Goal: Information Seeking & Learning: Learn about a topic

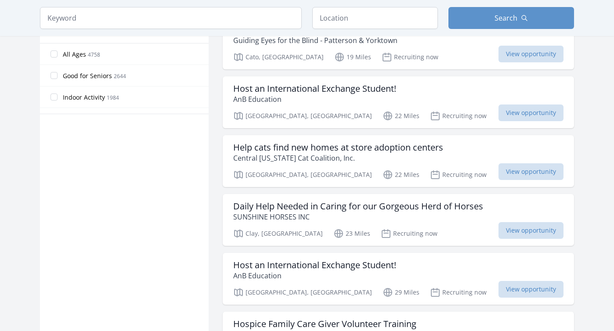
scroll to position [497, 0]
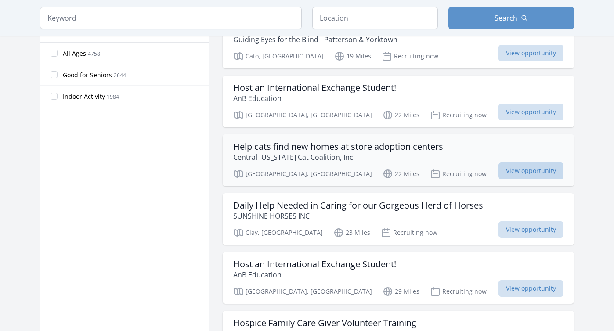
click at [525, 163] on span "View opportunity" at bounding box center [531, 171] width 65 height 17
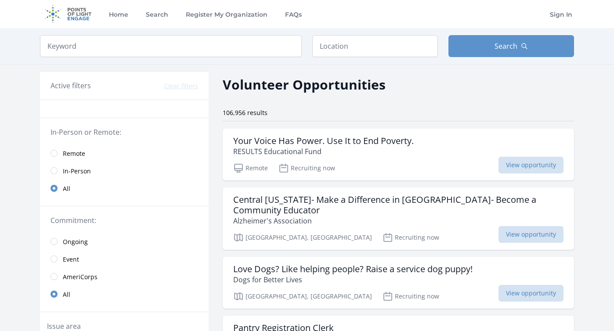
scroll to position [12, 0]
click at [89, 51] on input "search" at bounding box center [171, 46] width 262 height 22
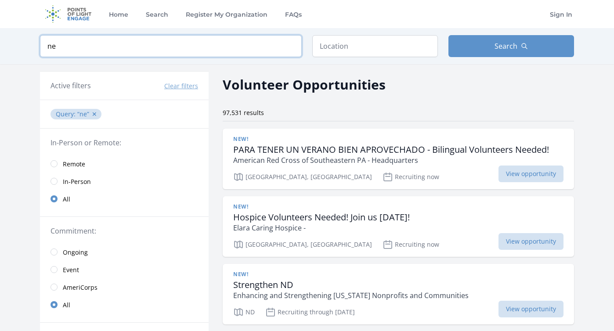
type input "n"
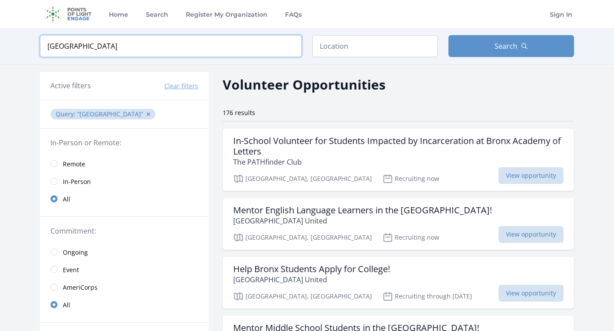
type input "[GEOGRAPHIC_DATA]"
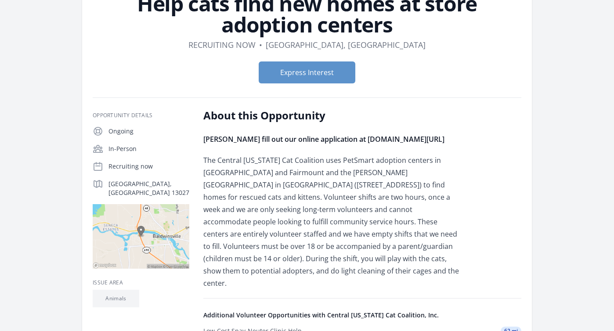
scroll to position [60, 0]
